Goal: Task Accomplishment & Management: Manage account settings

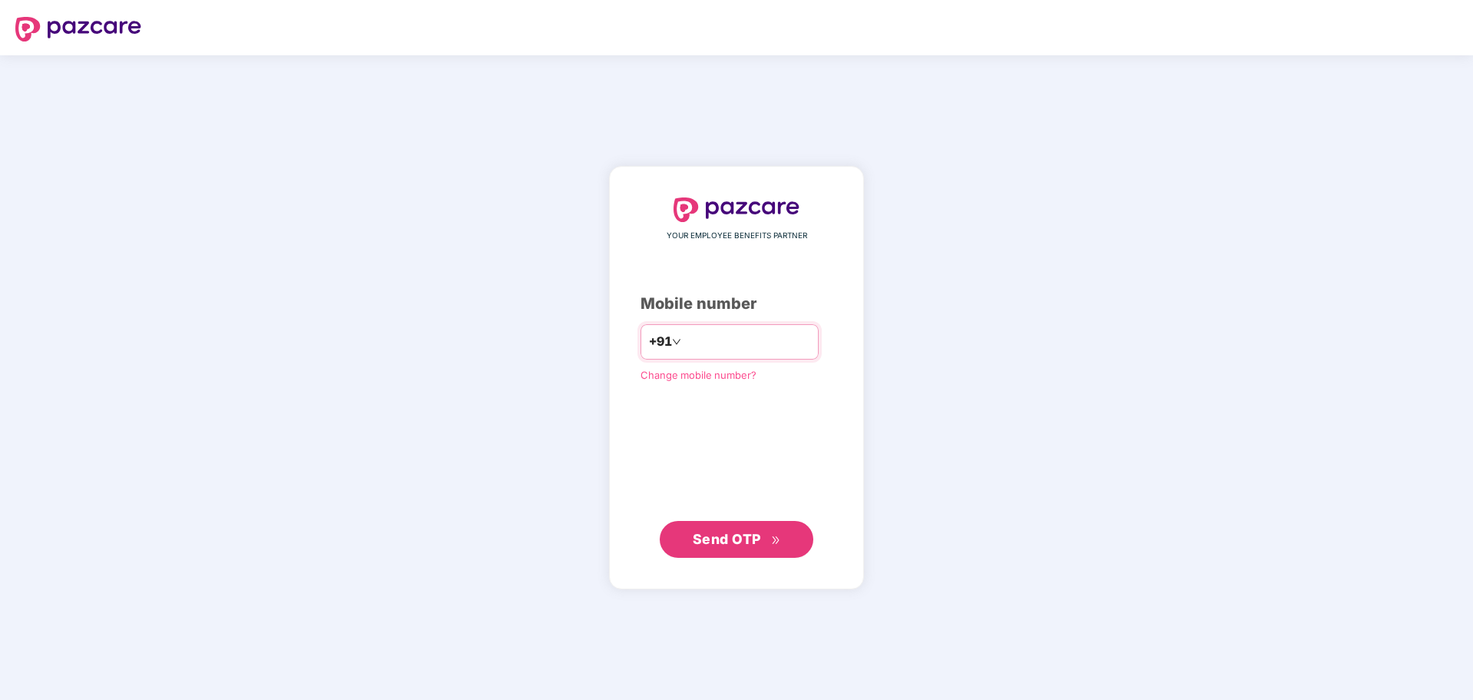
click at [762, 341] on input "number" at bounding box center [747, 342] width 126 height 25
type input "**********"
click at [753, 537] on span "Send OTP" at bounding box center [727, 538] width 68 height 16
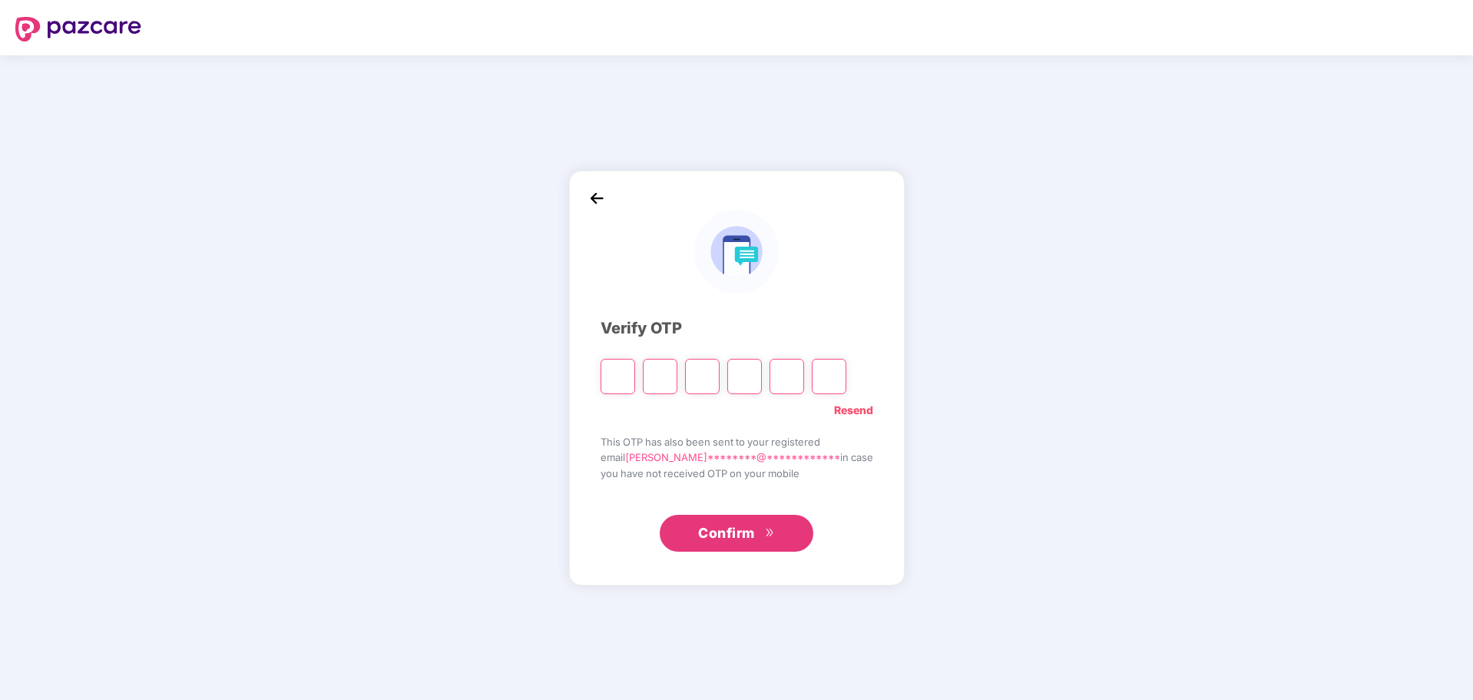
type input "*"
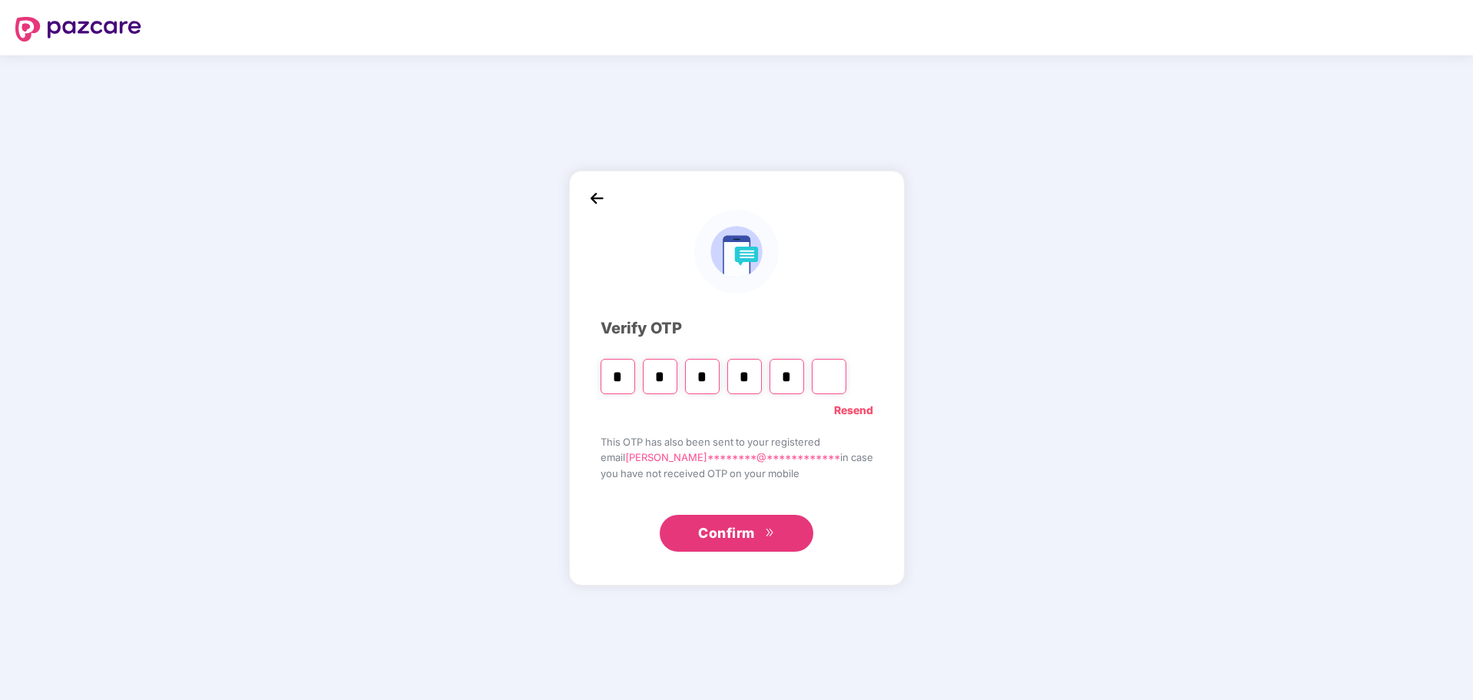
type input "*"
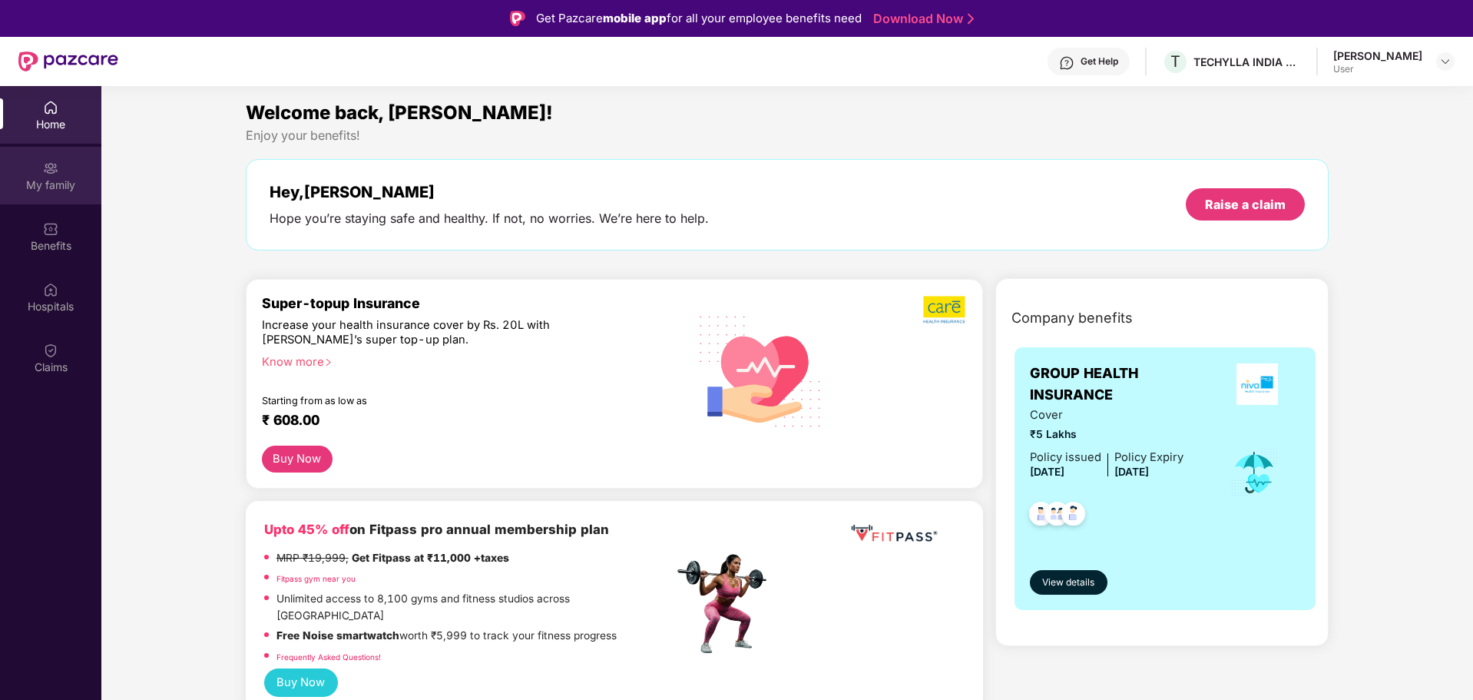
click at [44, 180] on div "My family" at bounding box center [50, 184] width 101 height 15
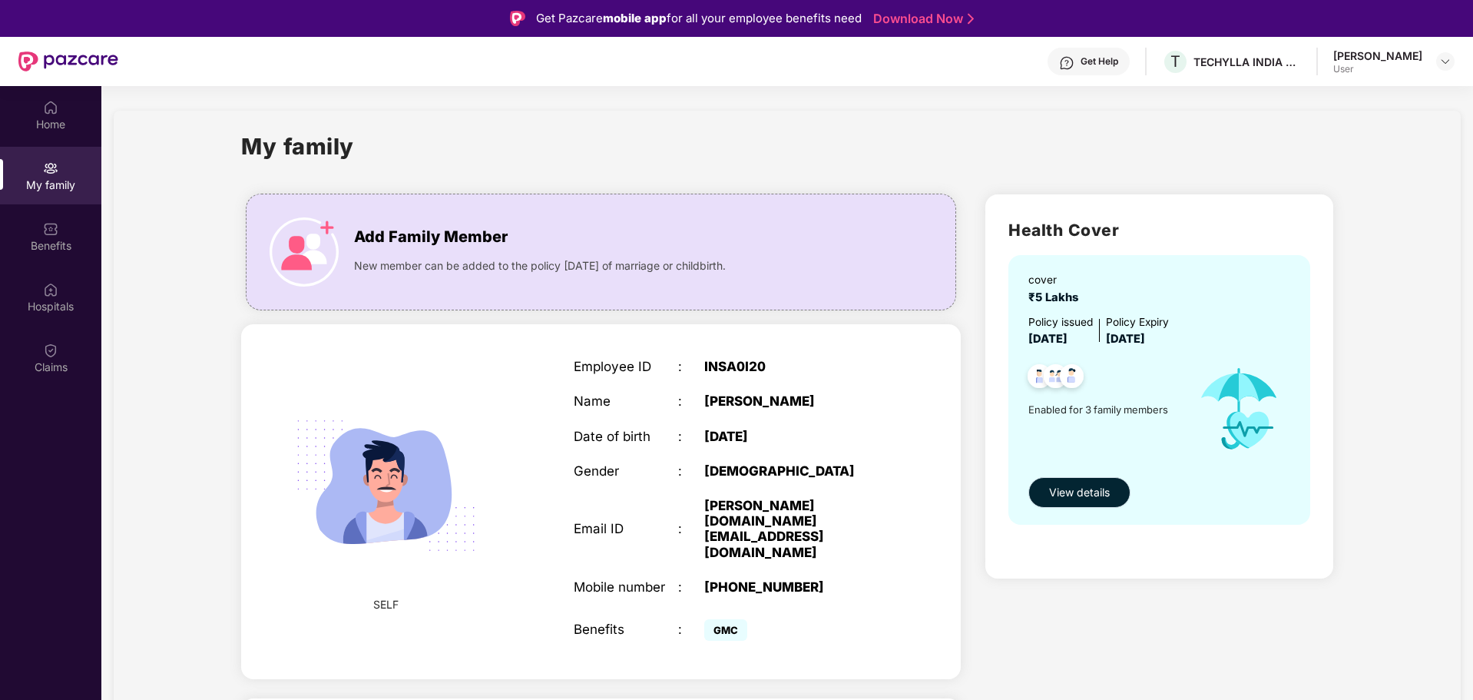
click at [1093, 489] on span "View details" at bounding box center [1079, 492] width 61 height 17
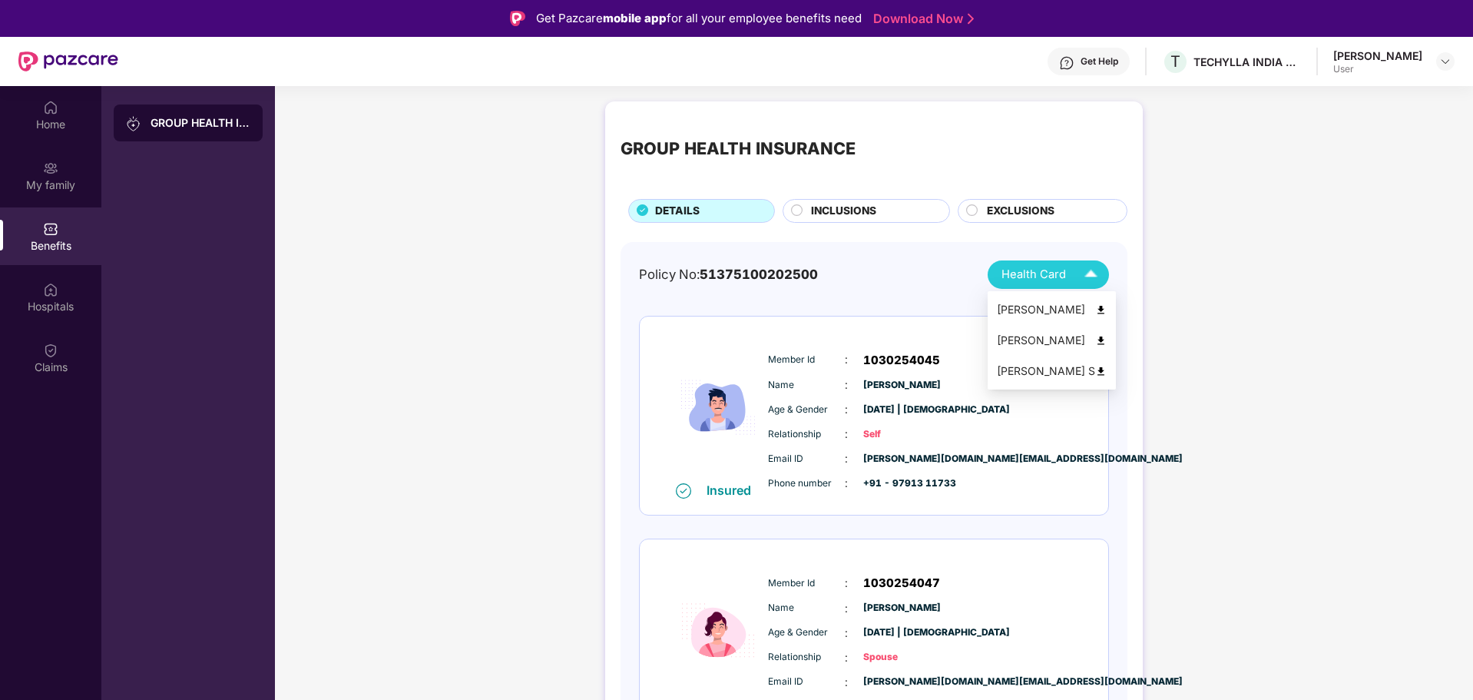
click at [1075, 274] on div "Health Card" at bounding box center [1053, 274] width 103 height 27
click at [1095, 313] on img at bounding box center [1101, 310] width 12 height 12
click at [1095, 339] on img at bounding box center [1101, 341] width 12 height 12
click at [1095, 371] on img at bounding box center [1101, 372] width 12 height 12
click at [967, 214] on circle at bounding box center [972, 209] width 11 height 11
